Goal: Information Seeking & Learning: Learn about a topic

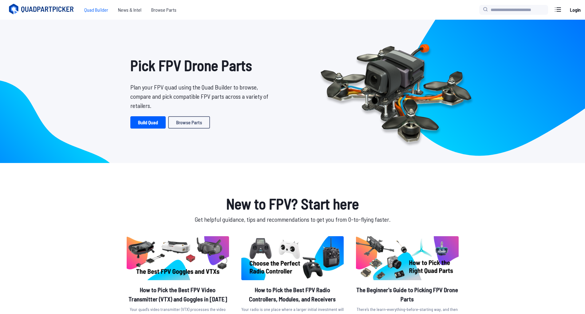
click at [104, 11] on span "Quad Builder" at bounding box center [96, 10] width 34 height 12
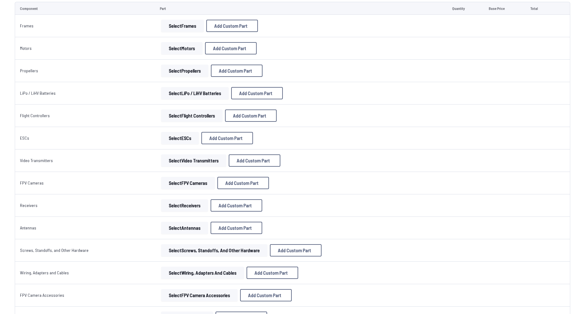
scroll to position [61, 0]
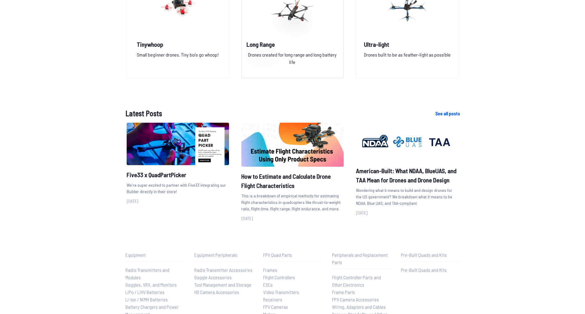
scroll to position [553, 0]
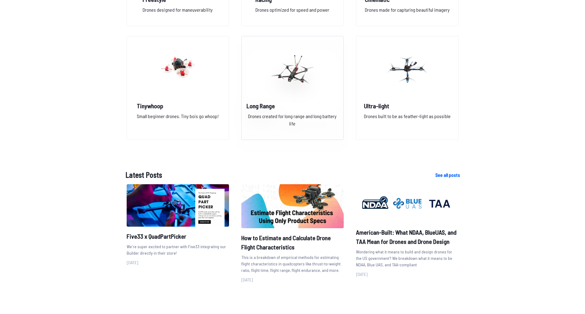
click at [294, 76] on img at bounding box center [292, 69] width 44 height 54
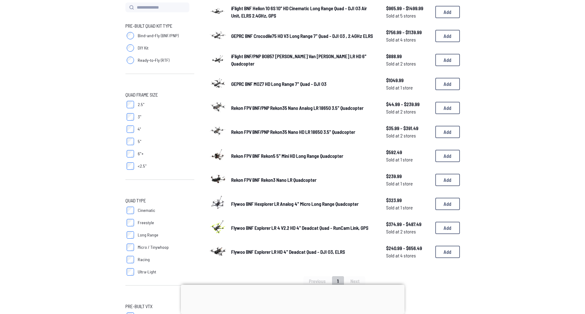
scroll to position [61, 0]
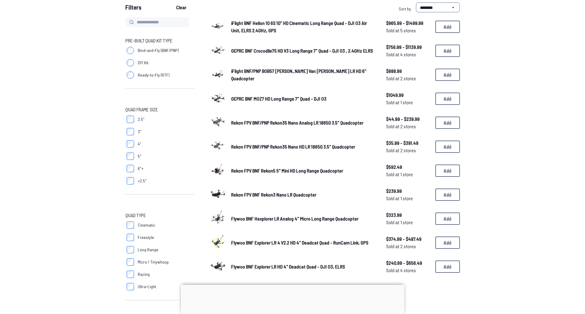
click at [275, 119] on span "Rekon FPV BNF/PNP Rekon35 Nano Analog LR 18650 3.5" Quadcopter" at bounding box center [297, 122] width 132 height 6
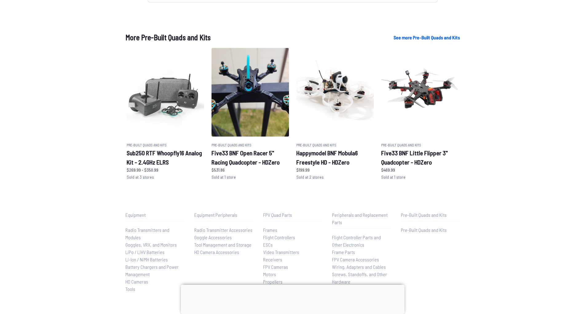
scroll to position [307, 0]
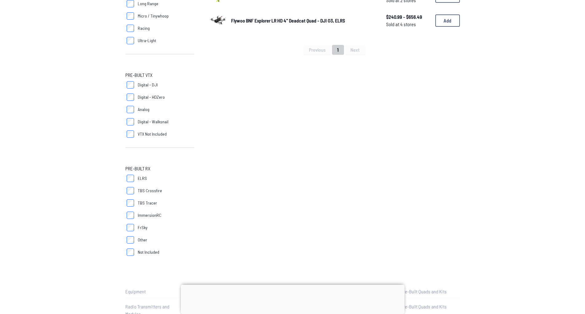
scroll to position [385, 0]
